Goal: Task Accomplishment & Management: Manage account settings

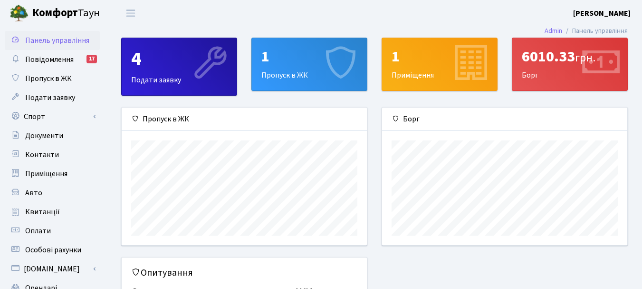
scroll to position [137, 245]
click at [313, 60] on div "1" at bounding box center [310, 57] width 96 height 18
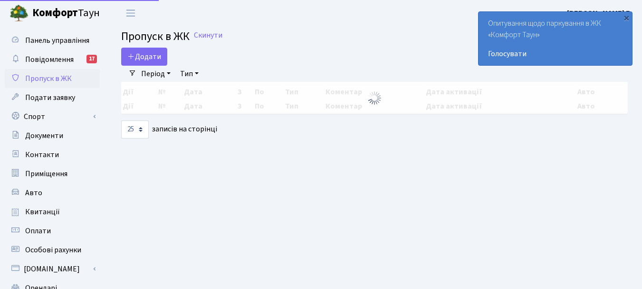
select select "25"
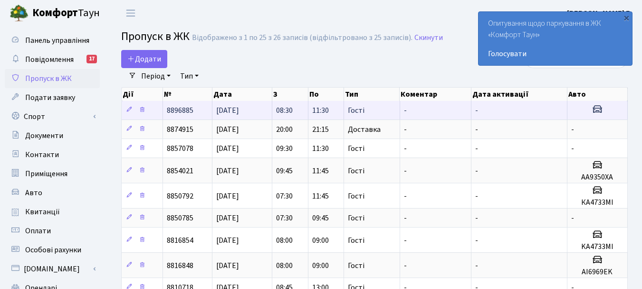
click at [195, 109] on td "8896885" at bounding box center [187, 110] width 49 height 19
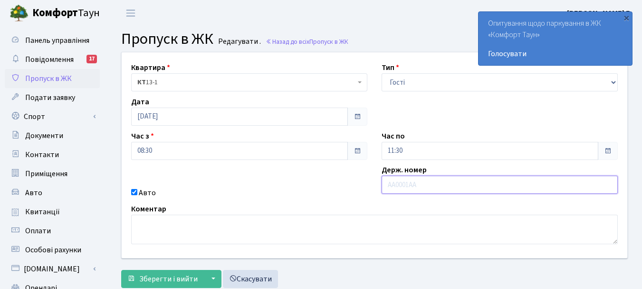
click at [392, 182] on input "text" at bounding box center [500, 184] width 236 height 18
type input "F"
type input "AA4007CX"
click at [174, 278] on span "Зберегти і вийти" at bounding box center [168, 278] width 58 height 10
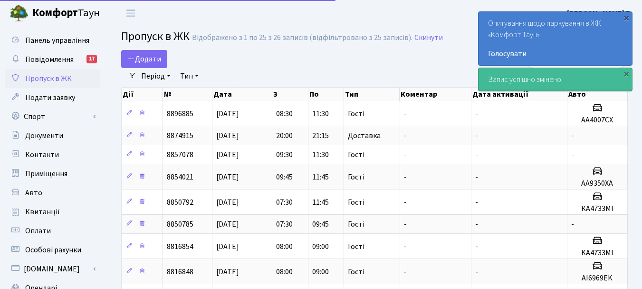
select select "25"
